Goal: Information Seeking & Learning: Learn about a topic

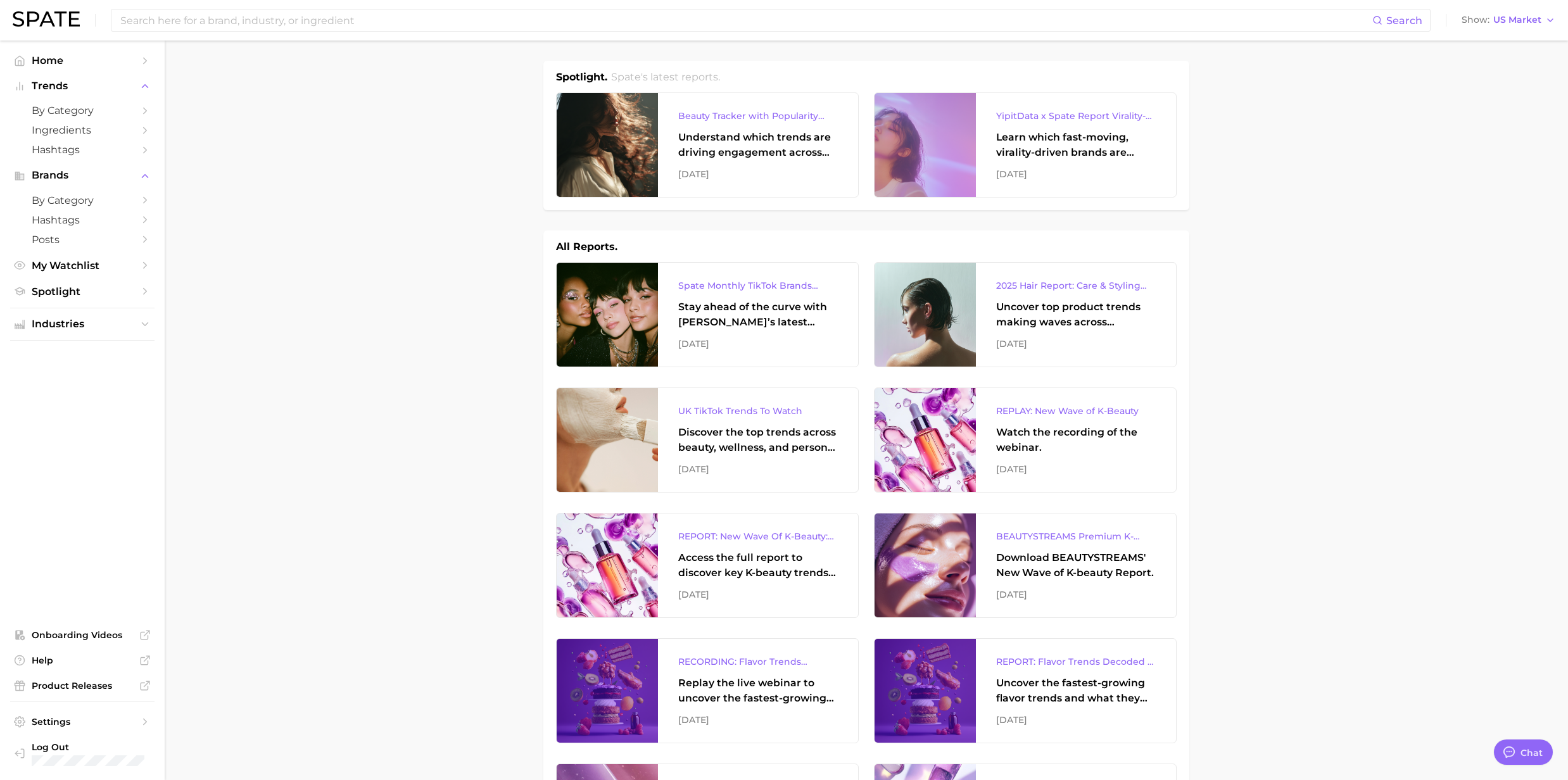
scroll to position [253, 0]
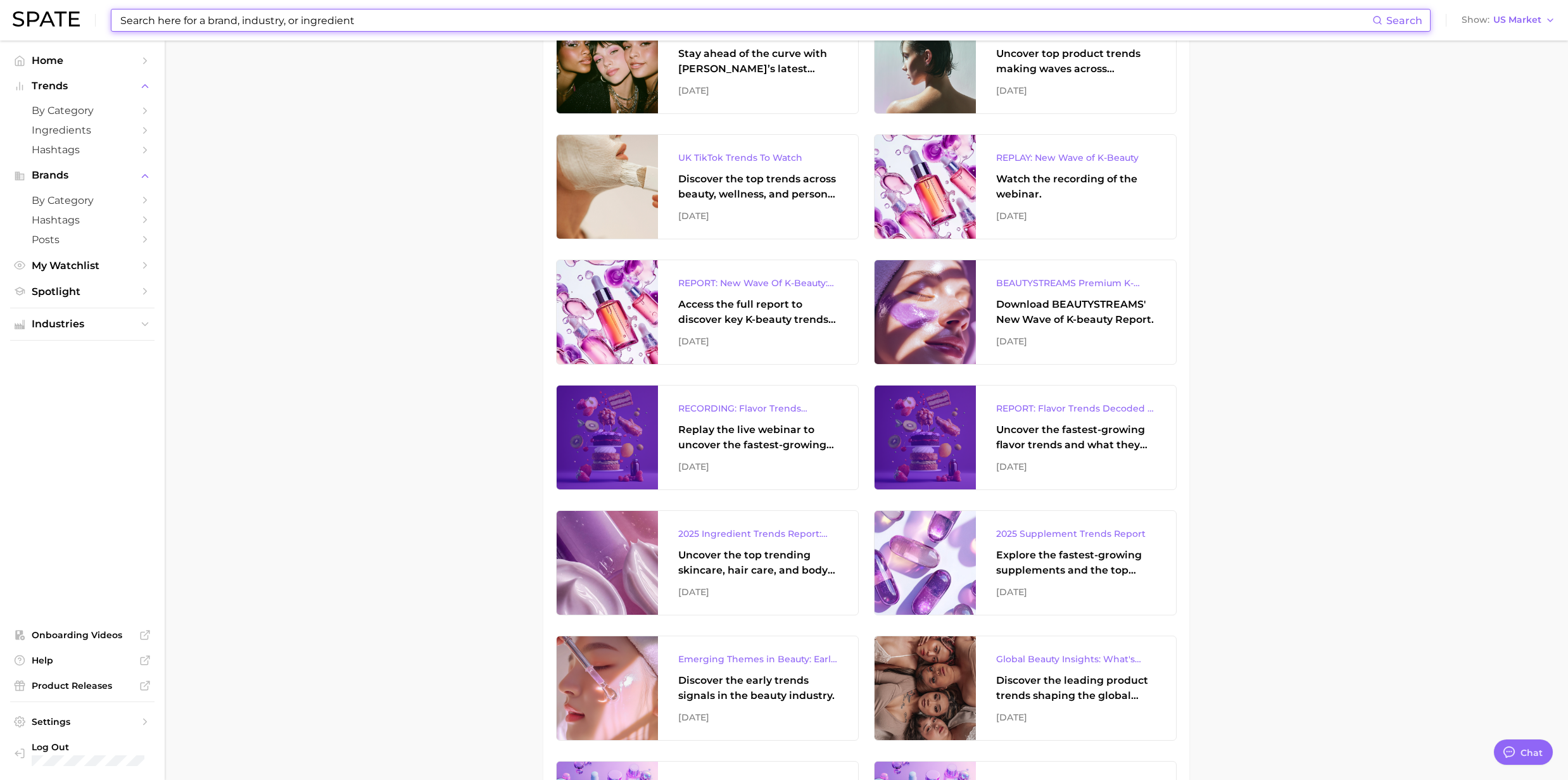
click at [237, 21] on input at bounding box center [746, 20] width 1253 height 21
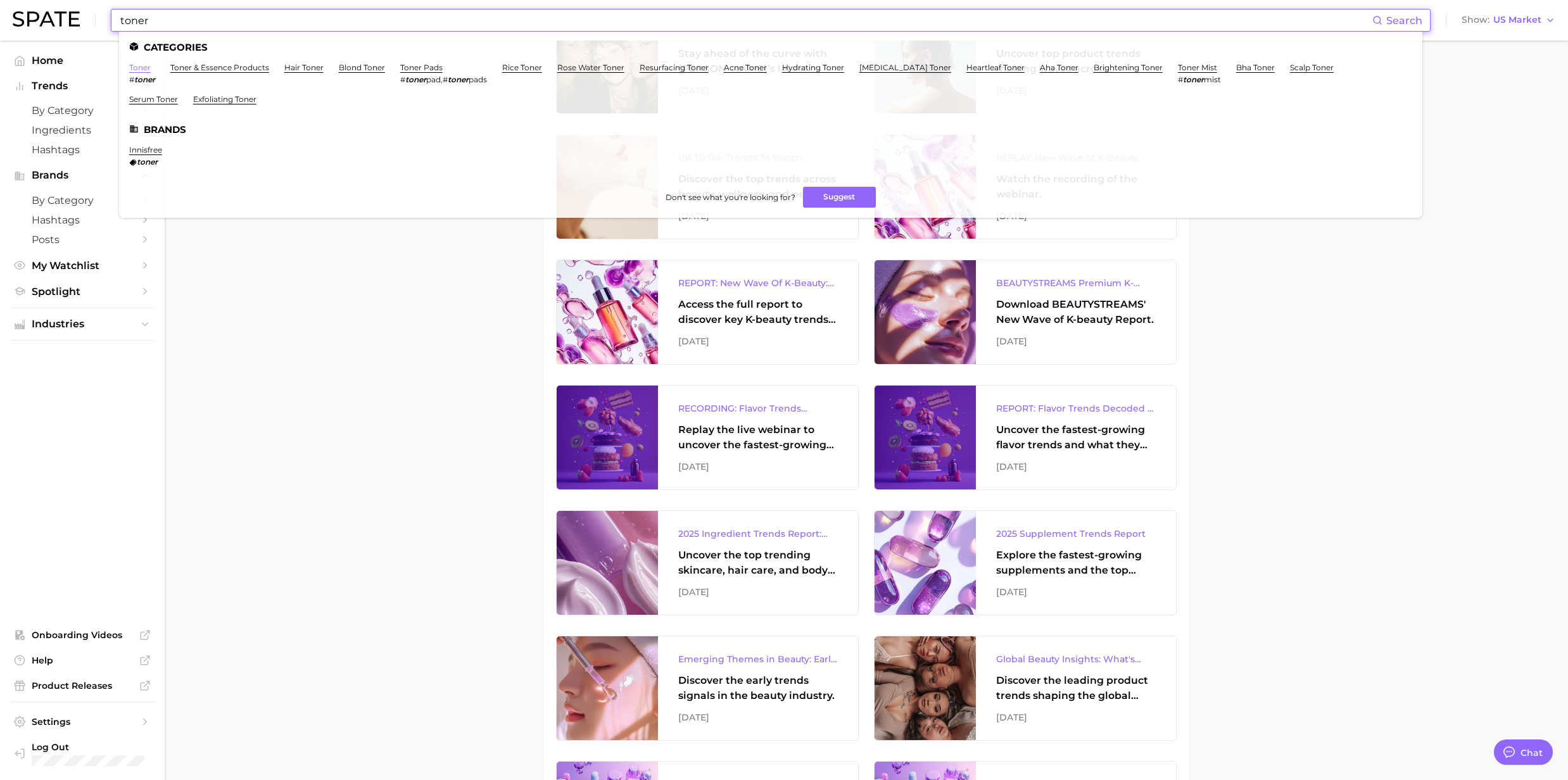
type input "toner"
click at [132, 69] on link "toner" at bounding box center [139, 67] width 21 height 10
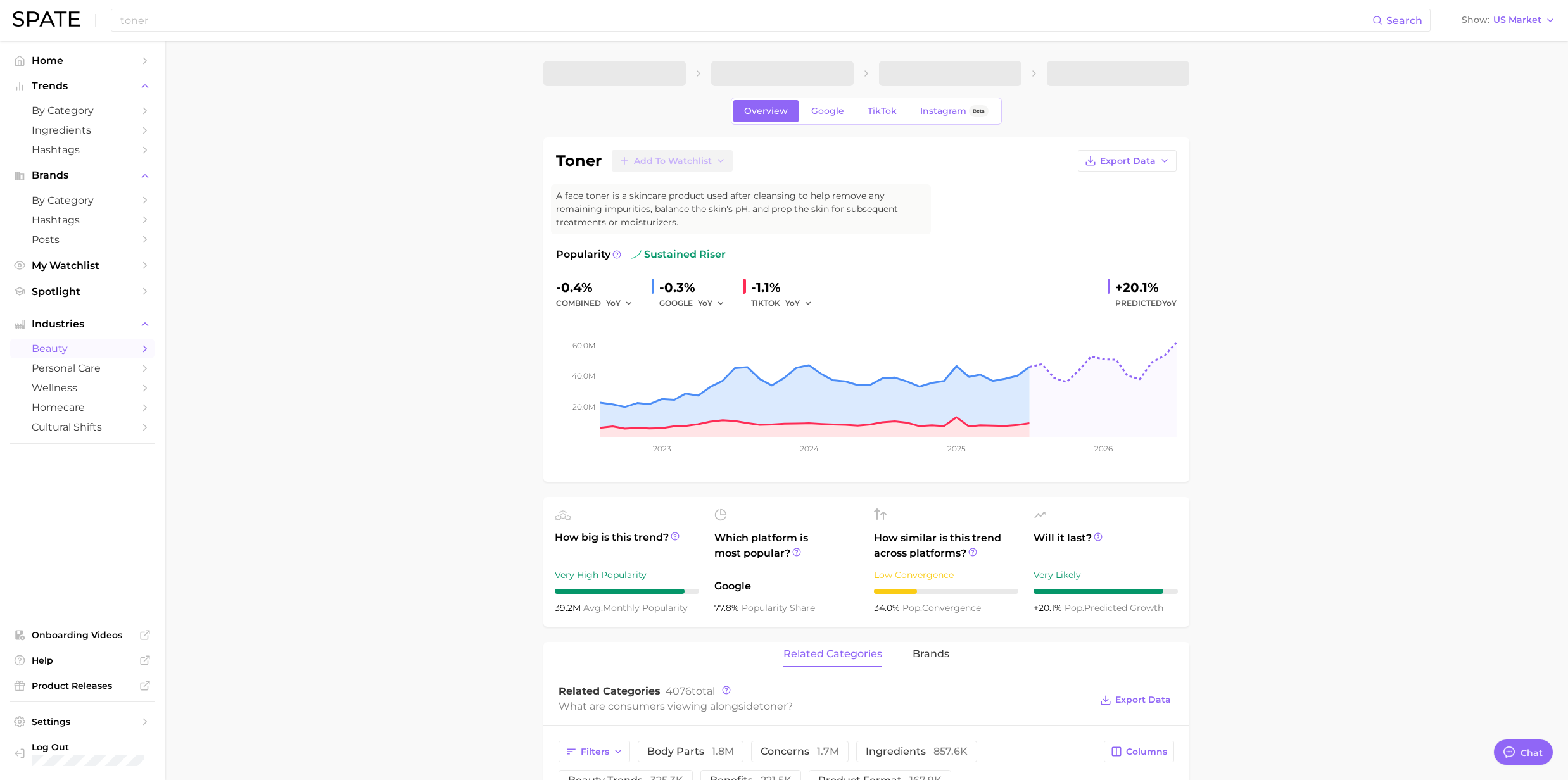
type textarea "x"
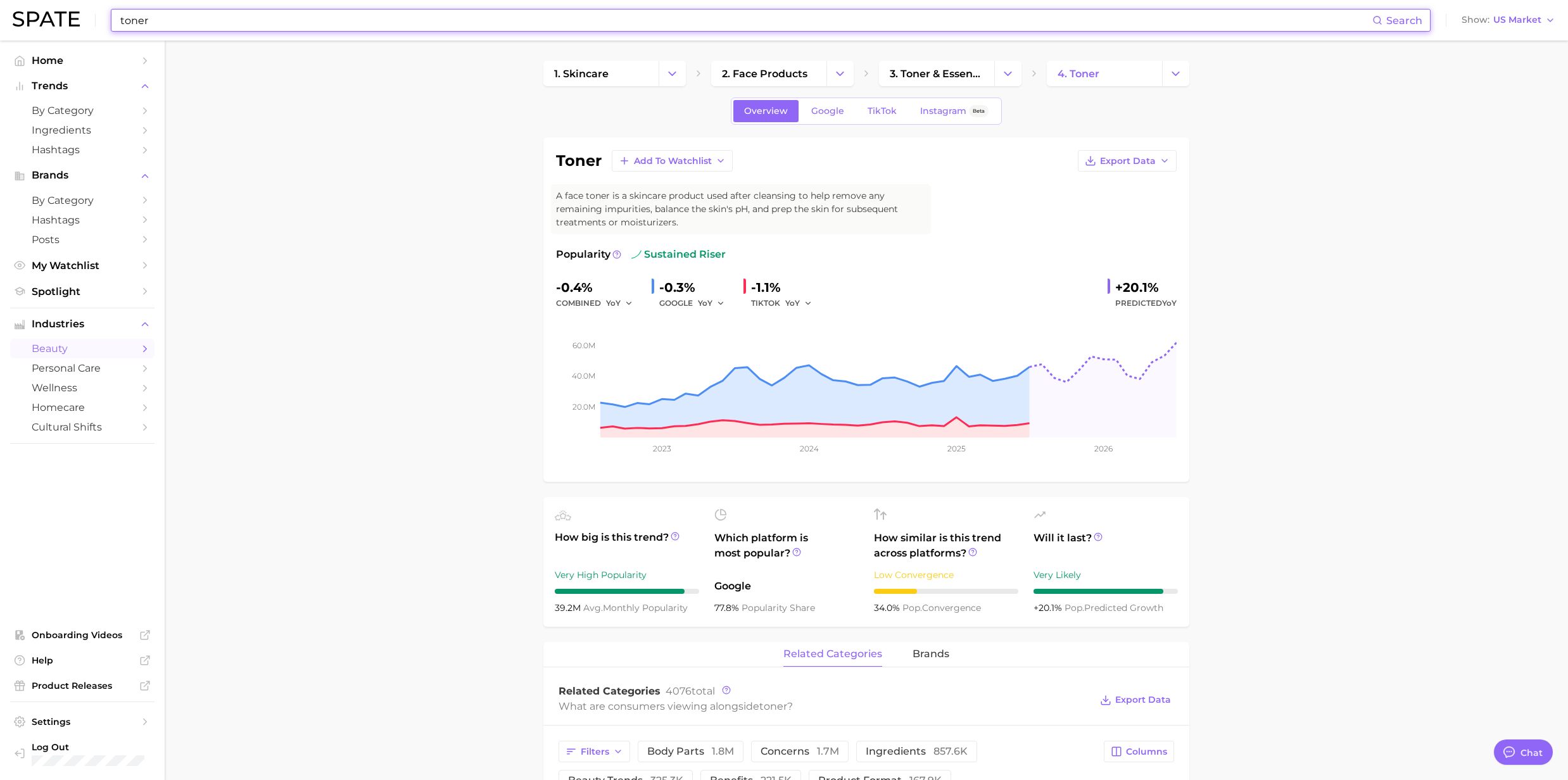
click at [170, 20] on input "toner" at bounding box center [746, 20] width 1253 height 21
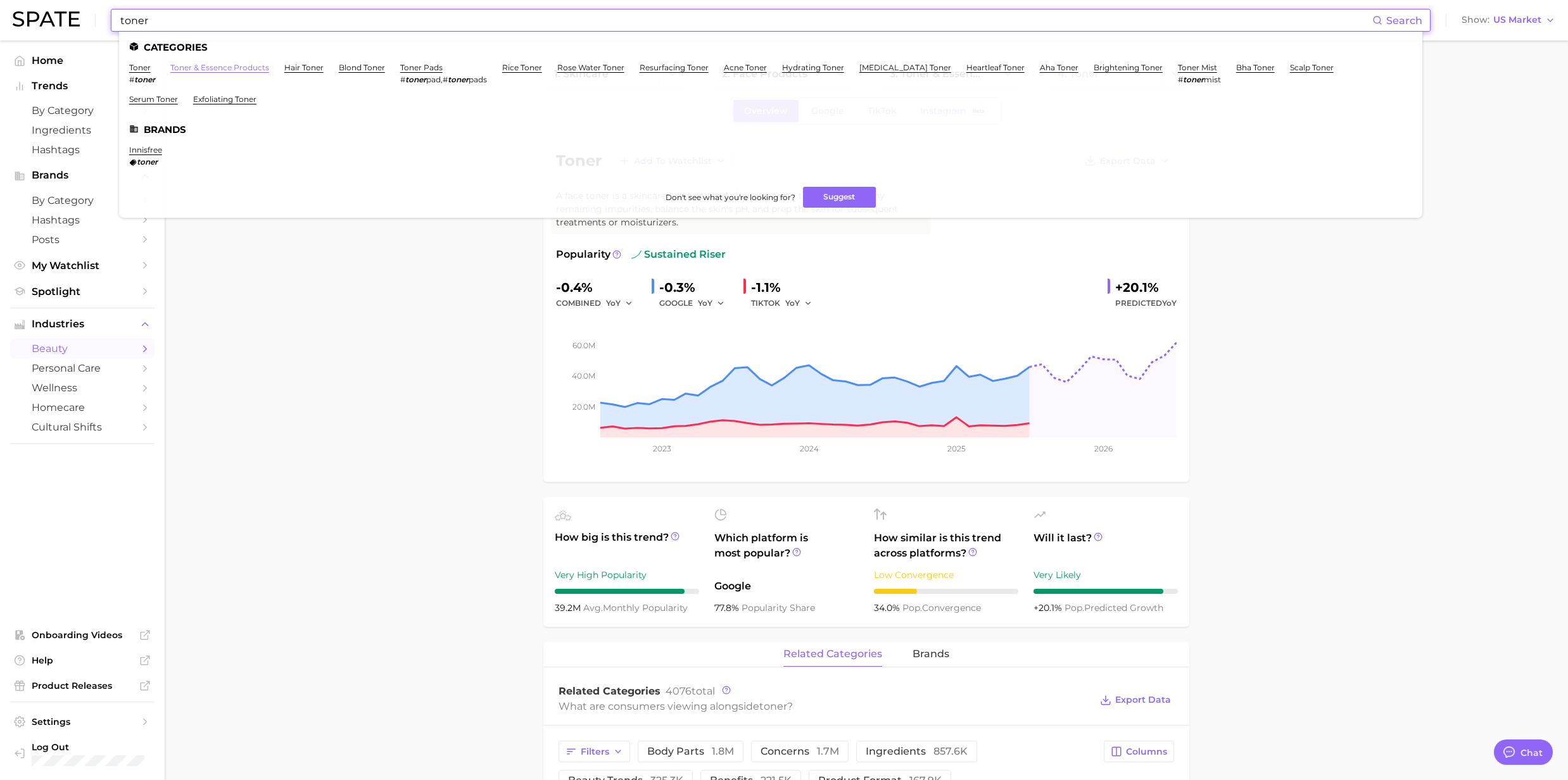
click at [251, 66] on link "toner & essence products" at bounding box center [220, 67] width 99 height 10
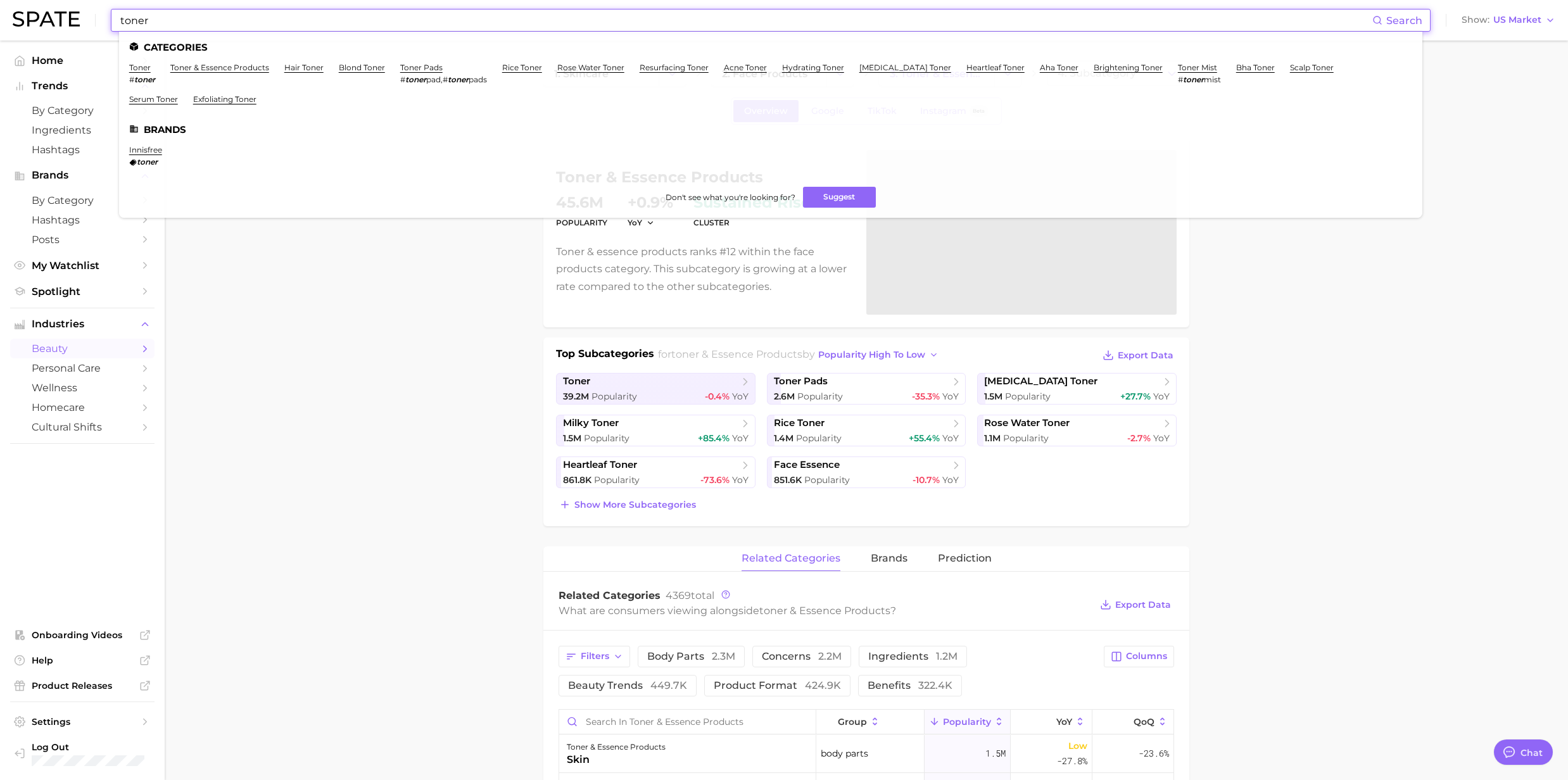
click at [173, 21] on input "toner" at bounding box center [746, 20] width 1253 height 21
click at [518, 68] on link "rice toner" at bounding box center [522, 67] width 40 height 10
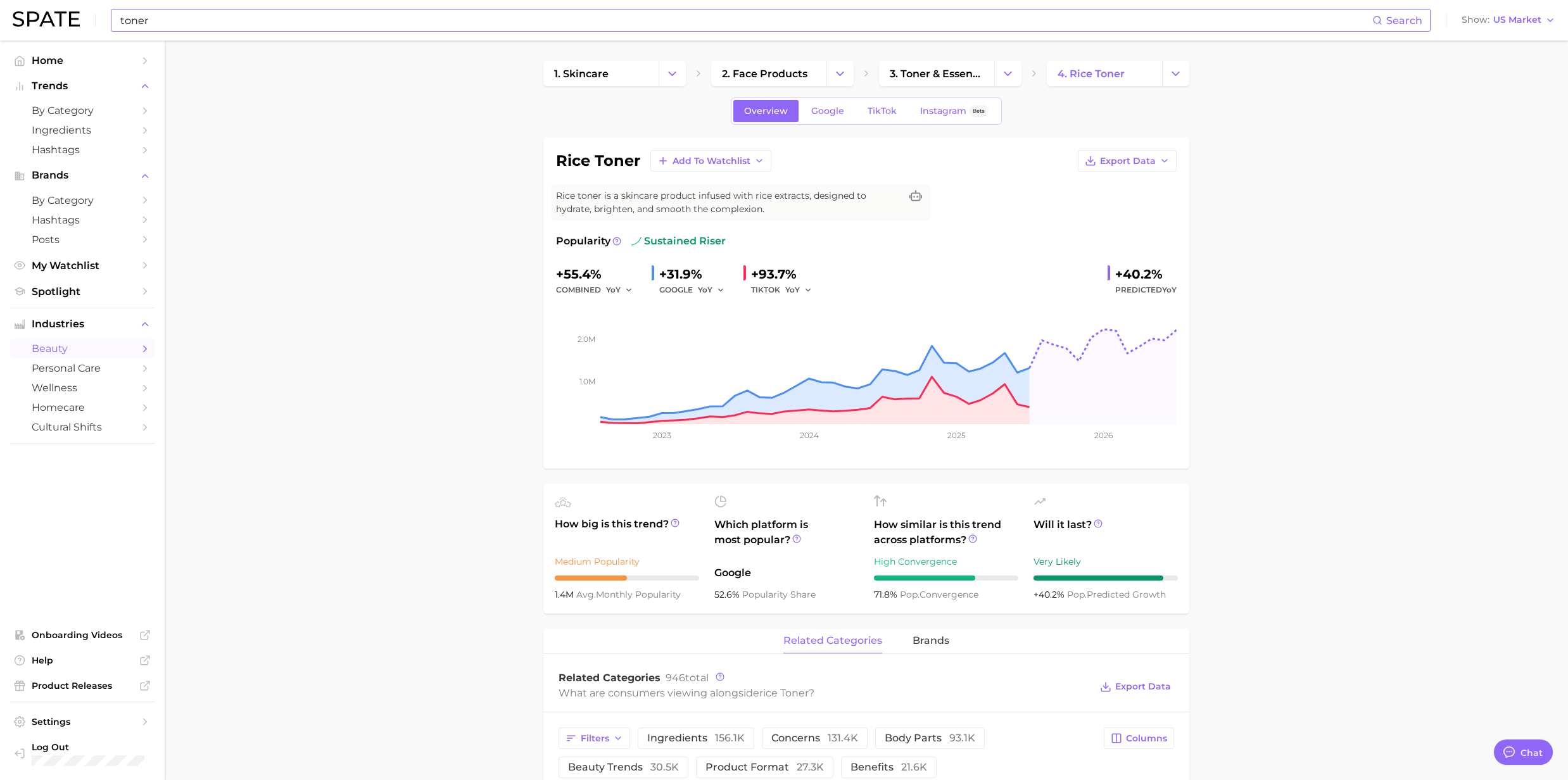
click at [189, 23] on input "toner" at bounding box center [746, 20] width 1253 height 21
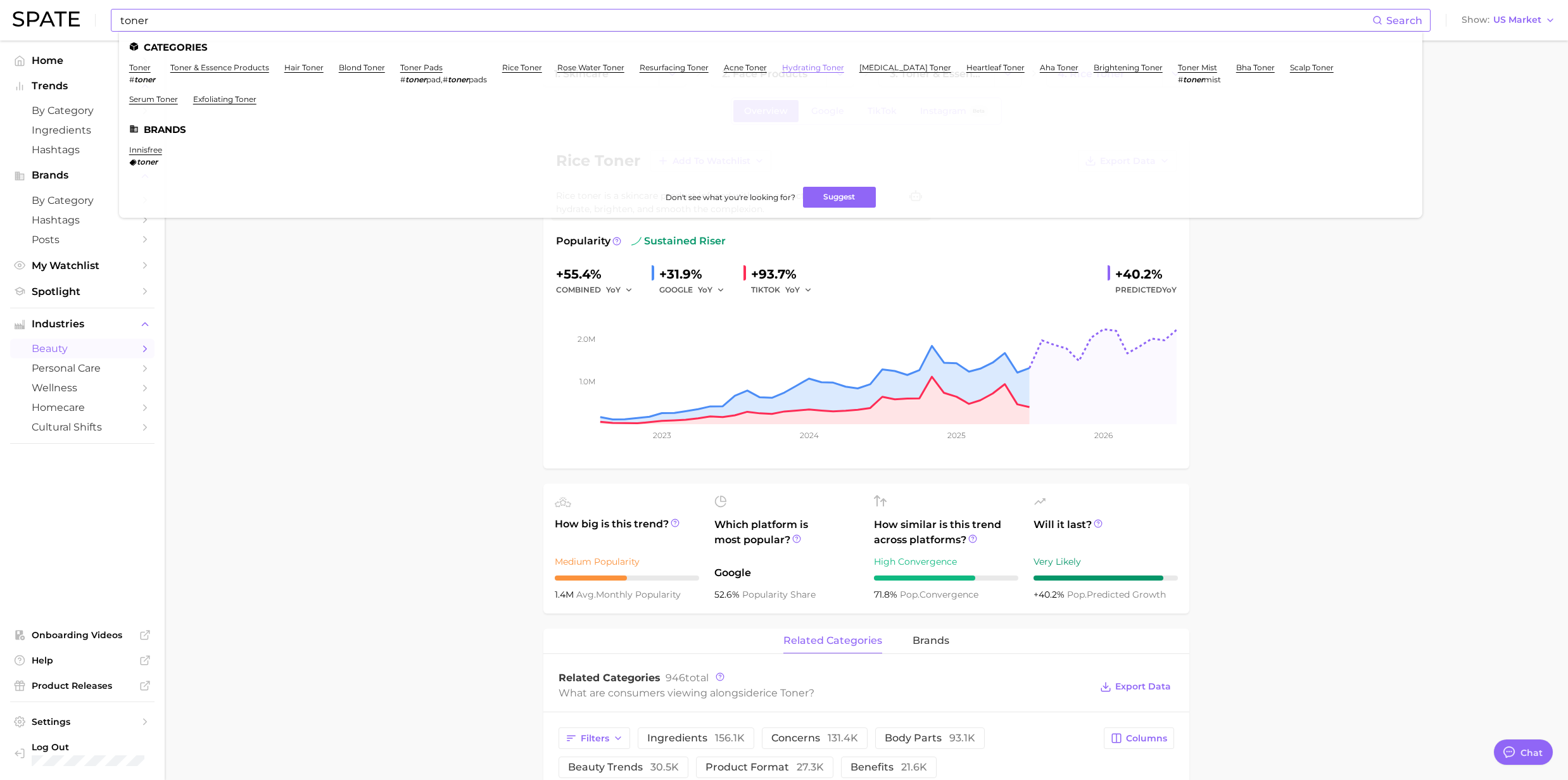
click at [793, 67] on link "hydrating toner" at bounding box center [813, 67] width 62 height 10
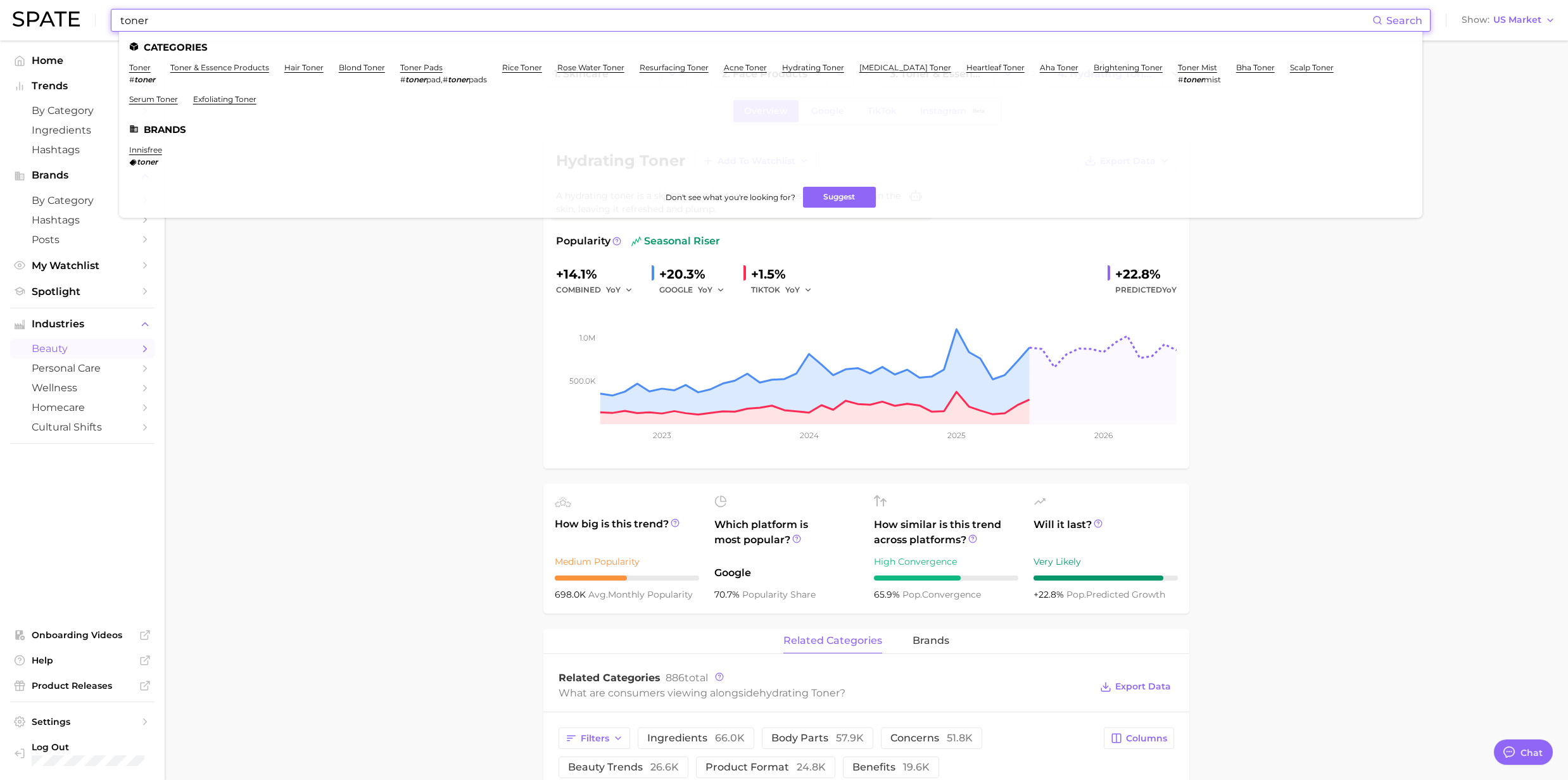
click at [152, 19] on input "toner" at bounding box center [746, 20] width 1253 height 21
click at [178, 94] on link "serum toner" at bounding box center [153, 99] width 49 height 10
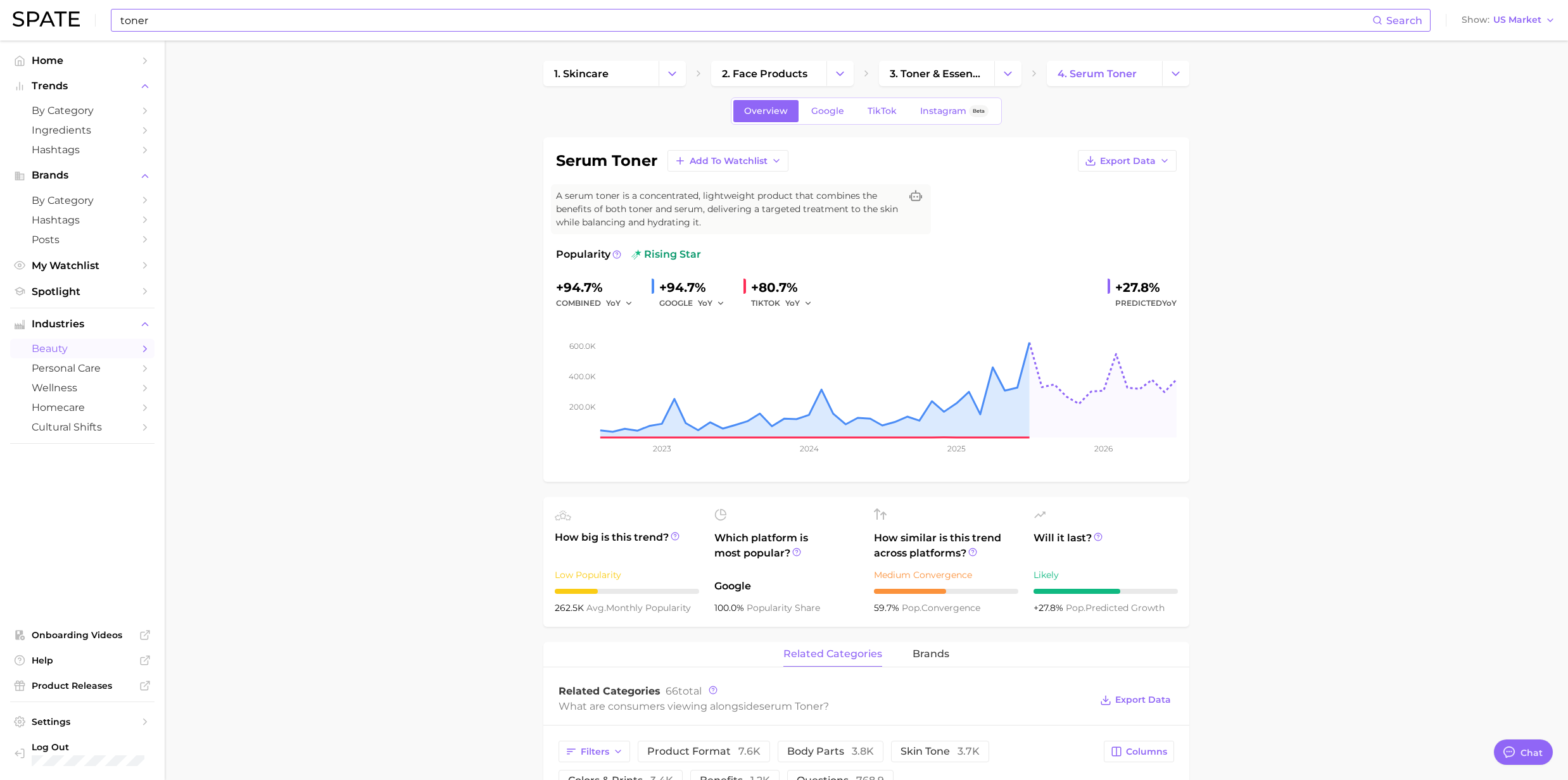
click at [152, 21] on input "toner" at bounding box center [746, 20] width 1253 height 21
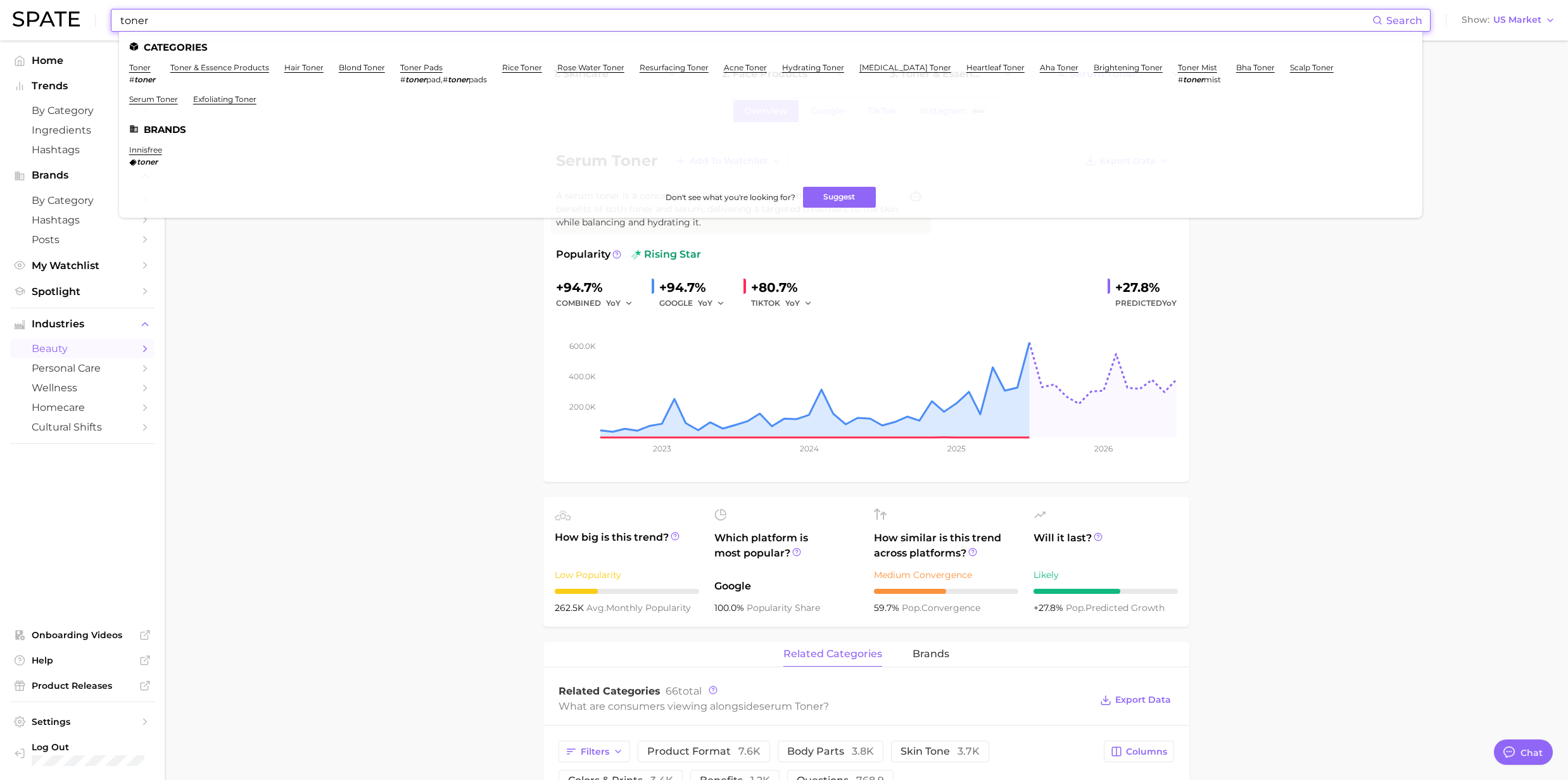
click at [150, 67] on li "toner # toner" at bounding box center [142, 73] width 26 height 21
click at [140, 72] on link "toner" at bounding box center [139, 67] width 21 height 10
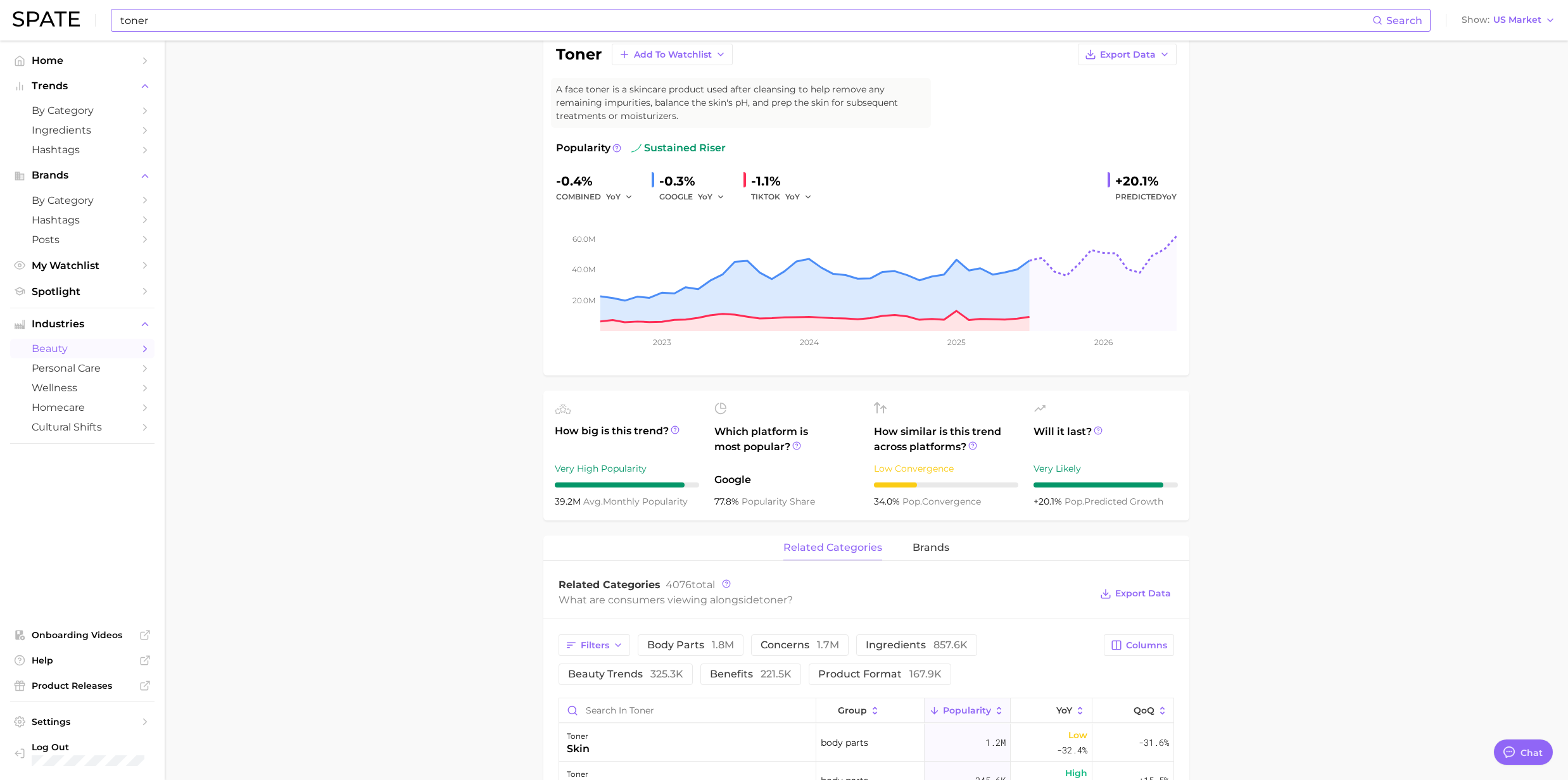
scroll to position [253, 0]
